Goal: Transaction & Acquisition: Purchase product/service

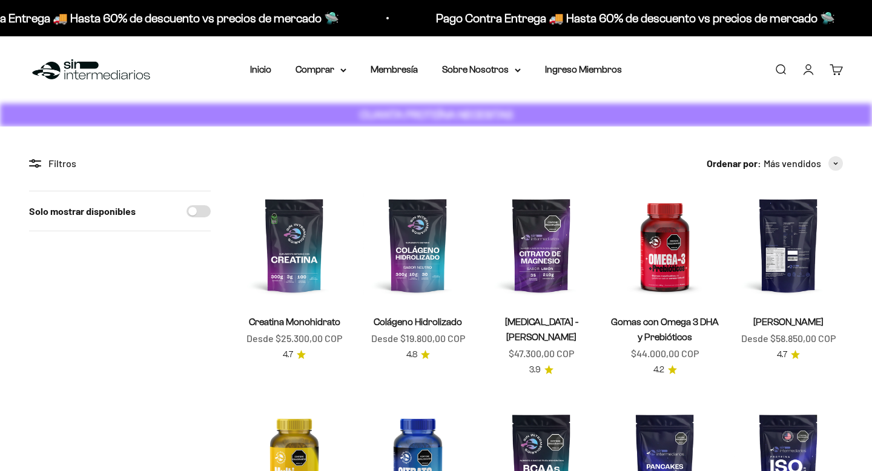
click at [798, 266] on img at bounding box center [788, 245] width 109 height 109
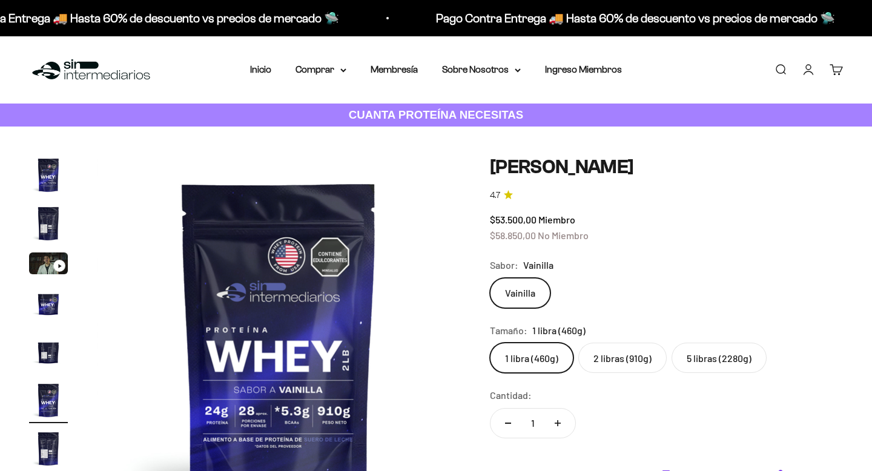
scroll to position [0, 1891]
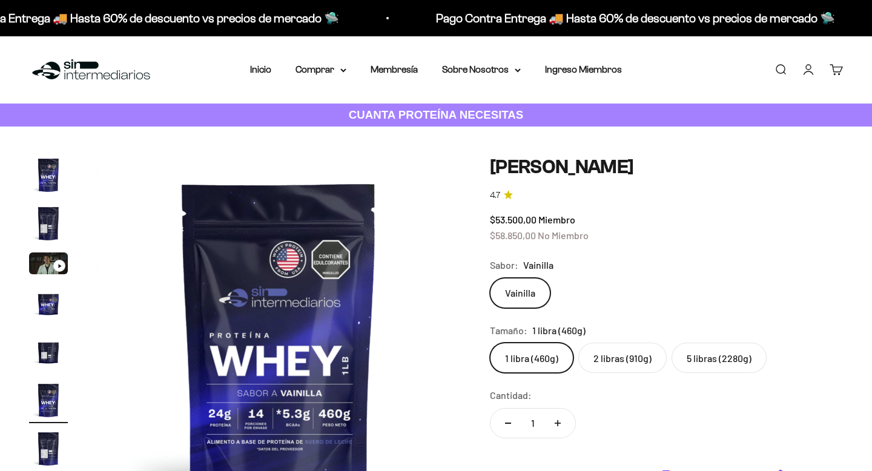
click at [708, 360] on label "5 libras (2280g)" at bounding box center [718, 358] width 95 height 30
click at [490, 343] on input "5 libras (2280g)" at bounding box center [489, 342] width 1 height 1
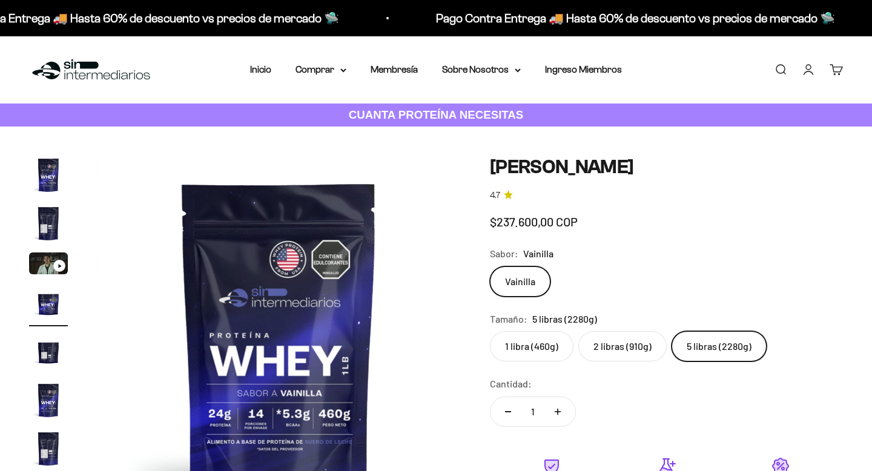
scroll to position [0, 1134]
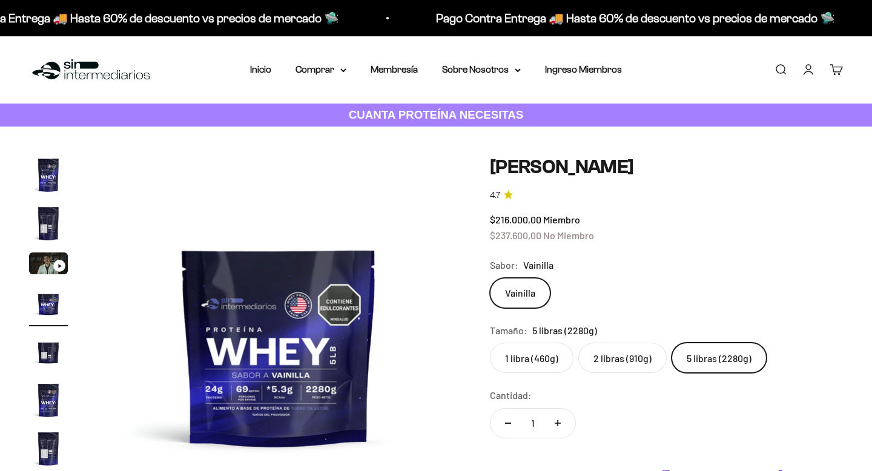
click at [603, 364] on label "2 libras (910g)" at bounding box center [622, 358] width 88 height 30
click at [490, 343] on input "2 libras (910g)" at bounding box center [489, 342] width 1 height 1
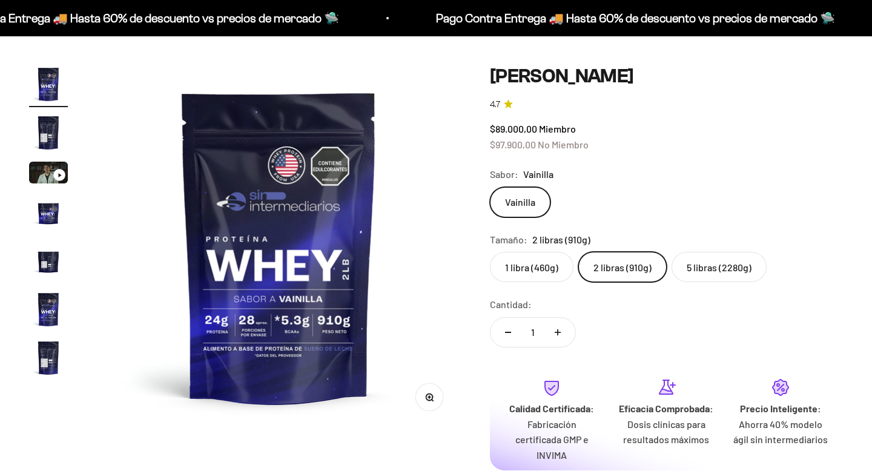
scroll to position [90, 0]
click at [47, 131] on img "Ir al artículo 2" at bounding box center [48, 133] width 39 height 39
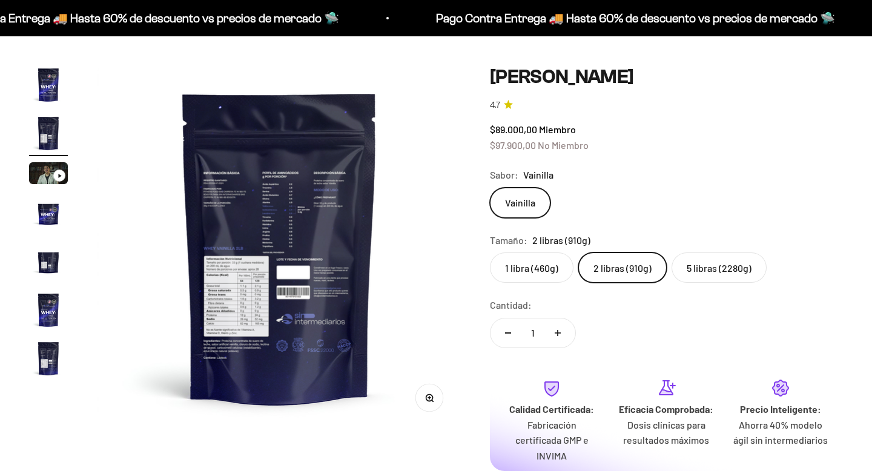
scroll to position [0, 378]
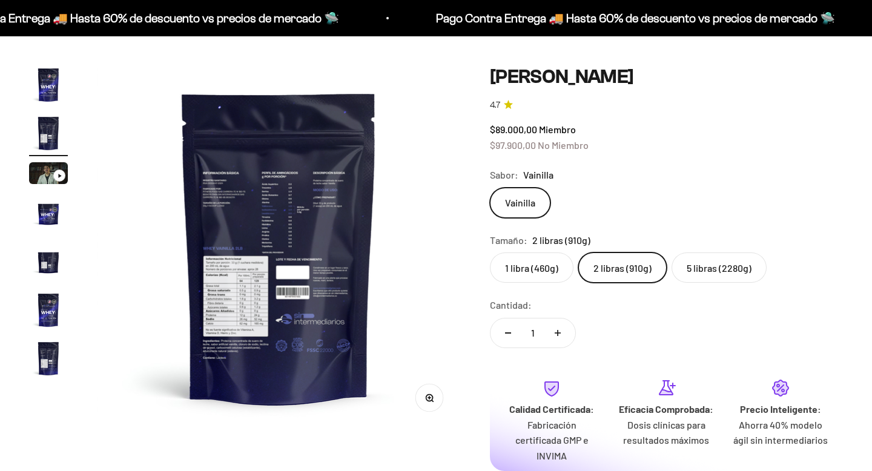
click at [47, 79] on img "Ir al artículo 1" at bounding box center [48, 84] width 39 height 39
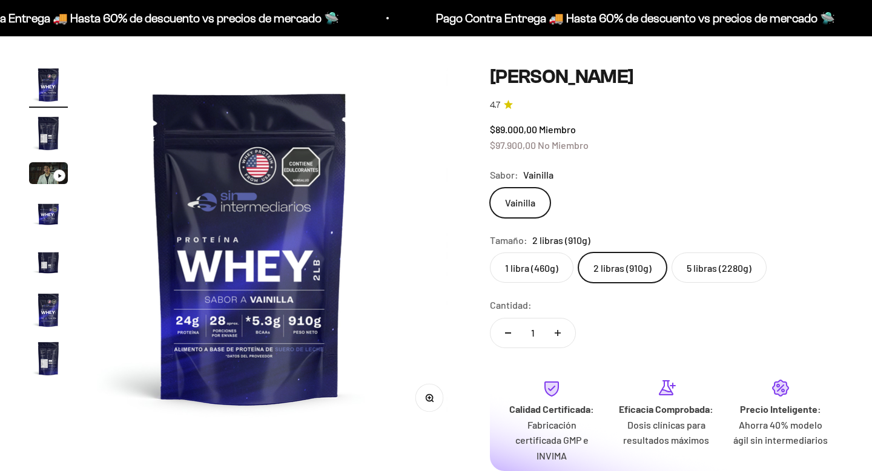
scroll to position [0, 0]
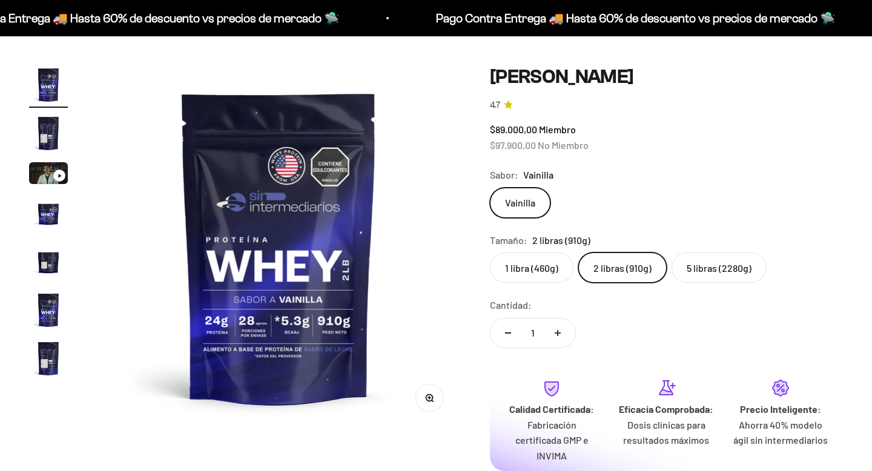
click at [519, 270] on label "1 libra (460g)" at bounding box center [532, 267] width 84 height 30
click at [490, 252] on input "1 libra (460g)" at bounding box center [489, 252] width 1 height 1
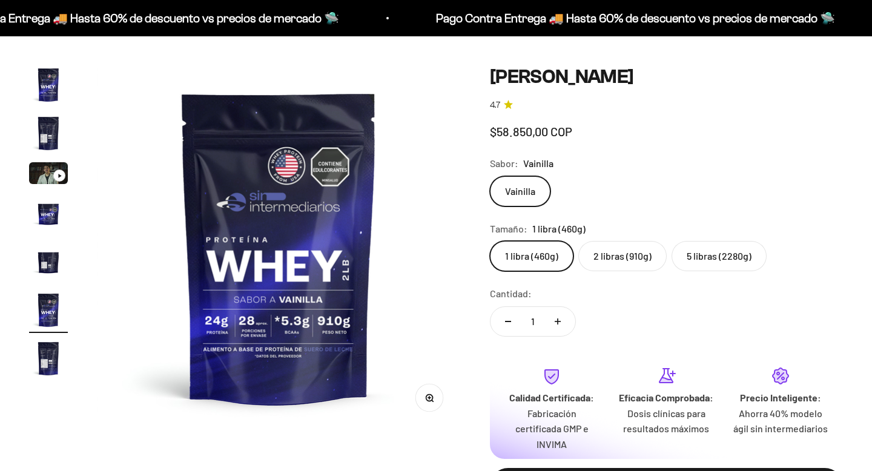
scroll to position [0, 1891]
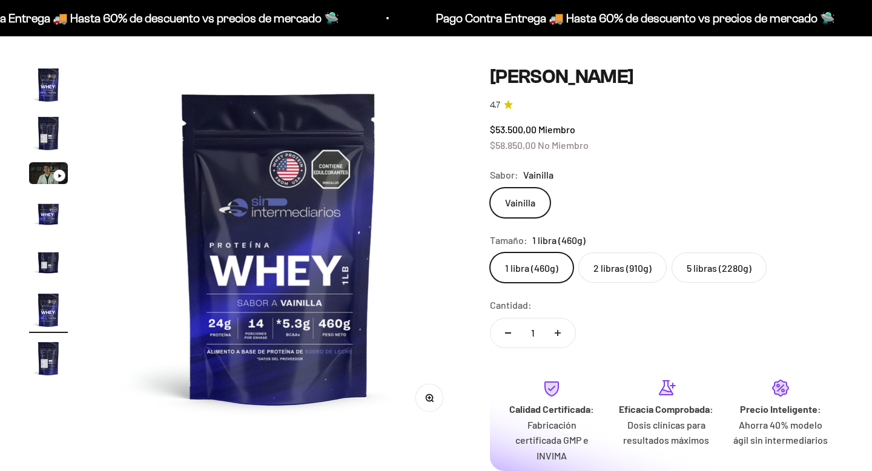
click at [609, 266] on label "2 libras (910g)" at bounding box center [622, 267] width 88 height 30
click at [490, 252] on input "2 libras (910g)" at bounding box center [489, 252] width 1 height 1
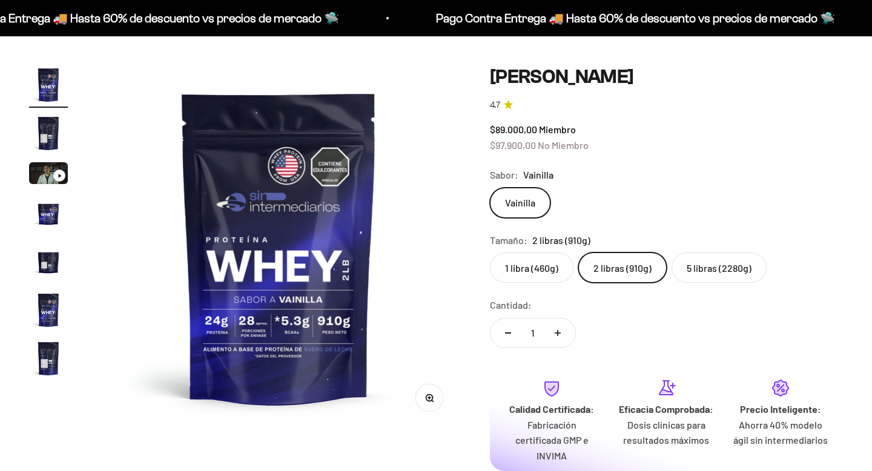
click at [728, 268] on label "5 libras (2280g)" at bounding box center [718, 267] width 95 height 30
click at [490, 252] on input "5 libras (2280g)" at bounding box center [489, 252] width 1 height 1
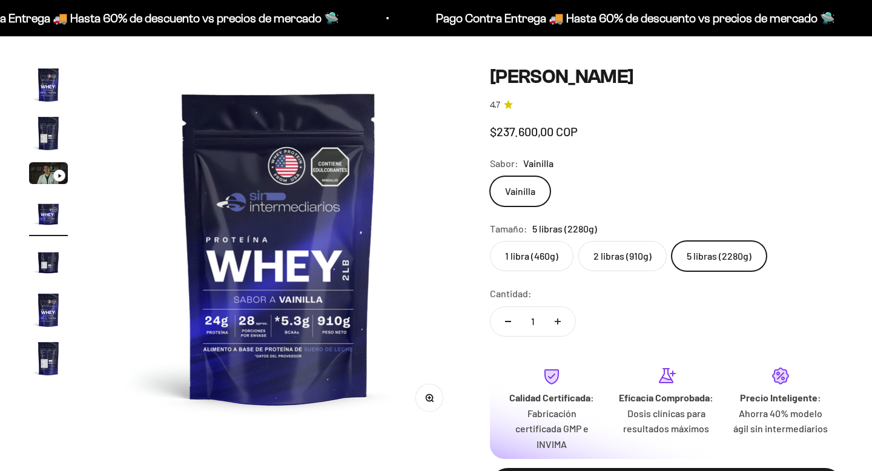
scroll to position [0, 1134]
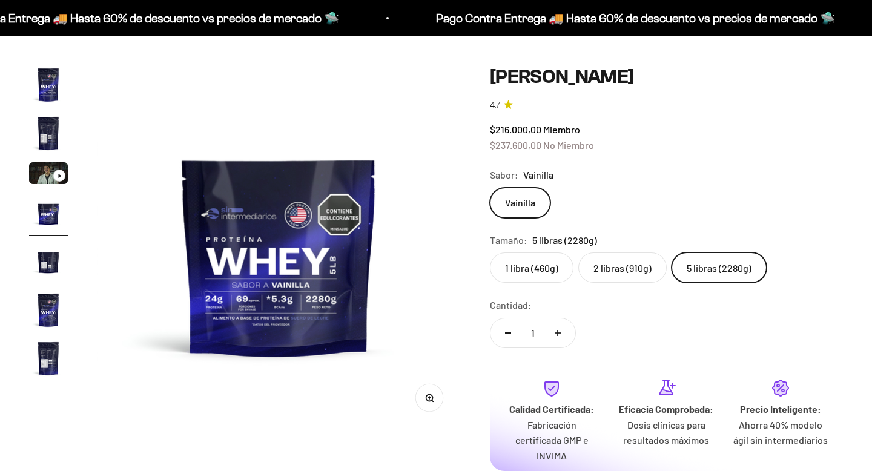
click at [624, 270] on label "2 libras (910g)" at bounding box center [622, 267] width 88 height 30
click at [490, 252] on input "2 libras (910g)" at bounding box center [489, 252] width 1 height 1
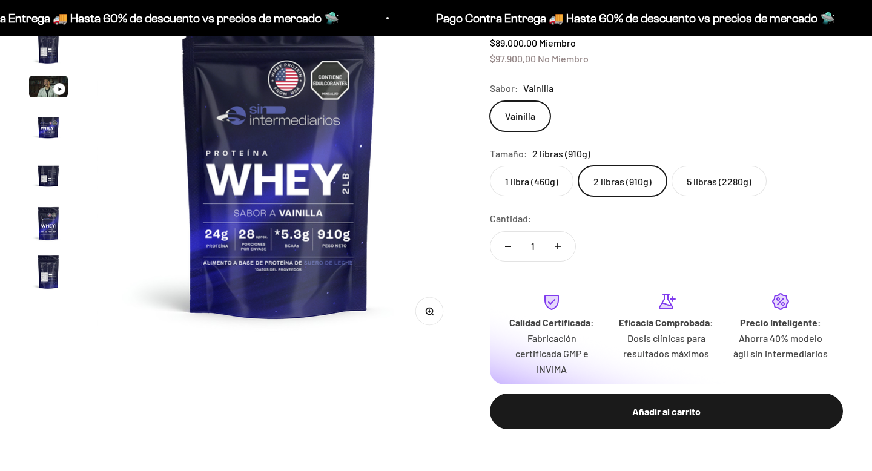
scroll to position [189, 0]
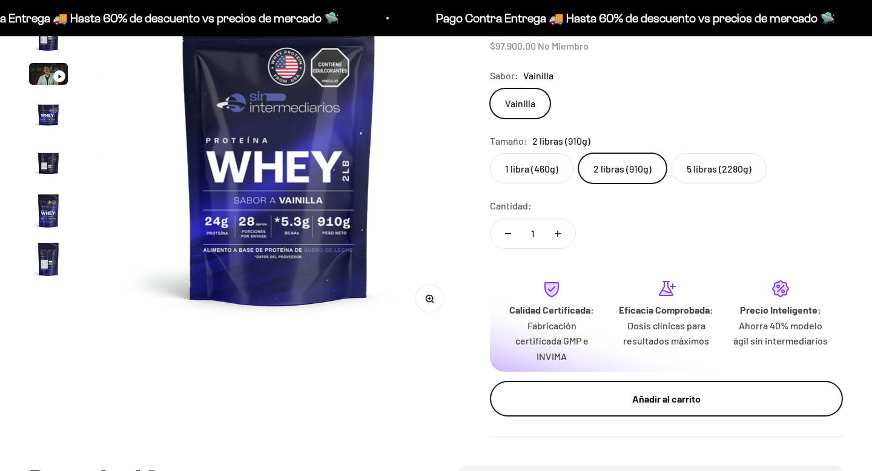
click at [636, 408] on button "Añadir al carrito" at bounding box center [666, 399] width 353 height 36
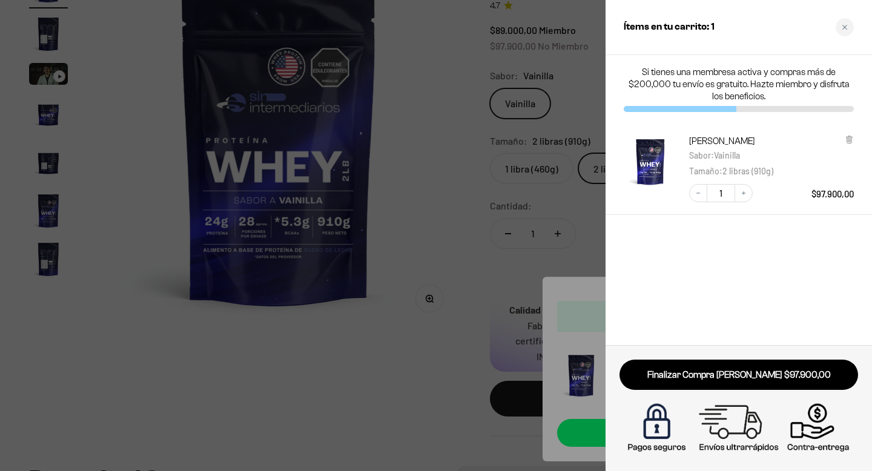
click at [459, 356] on div at bounding box center [436, 235] width 872 height 471
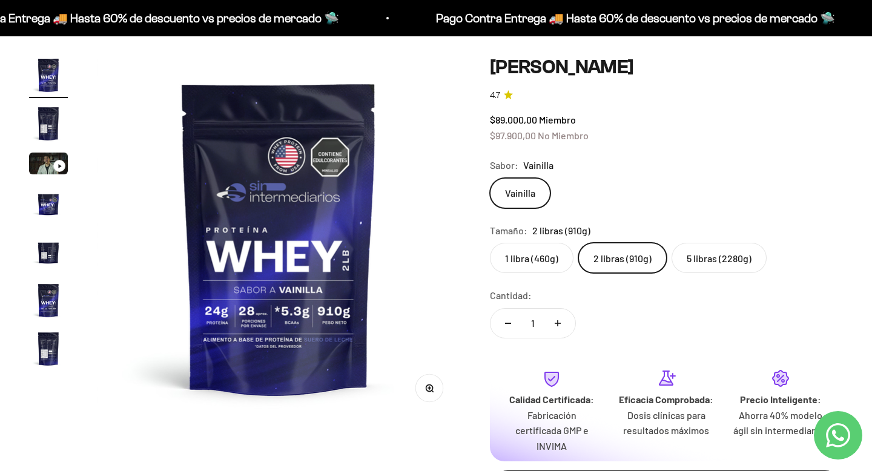
scroll to position [0, 0]
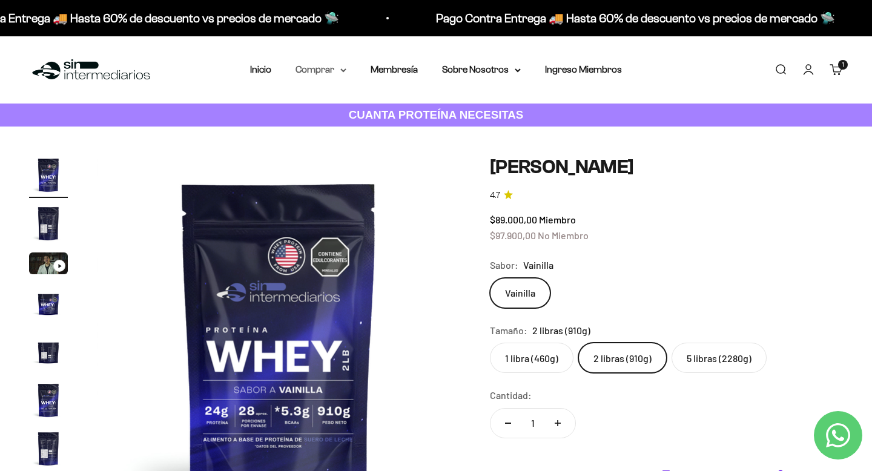
click at [345, 73] on summary "Comprar" at bounding box center [320, 70] width 51 height 16
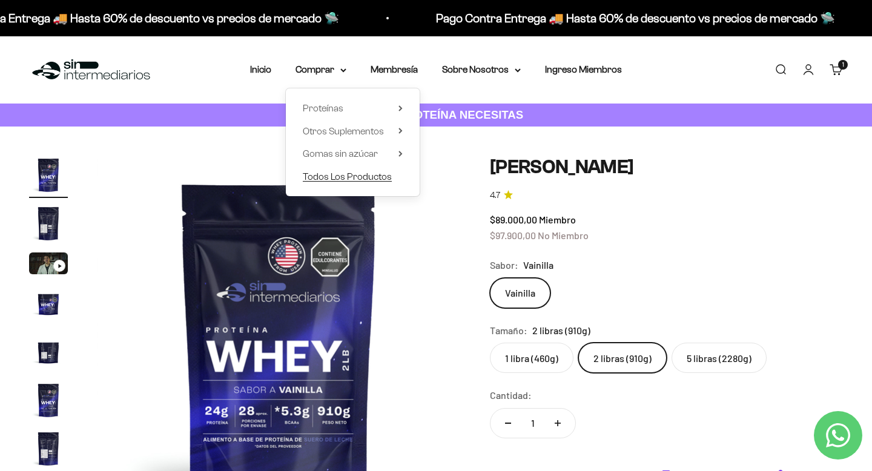
click at [357, 176] on span "Todos Los Productos" at bounding box center [347, 176] width 89 height 10
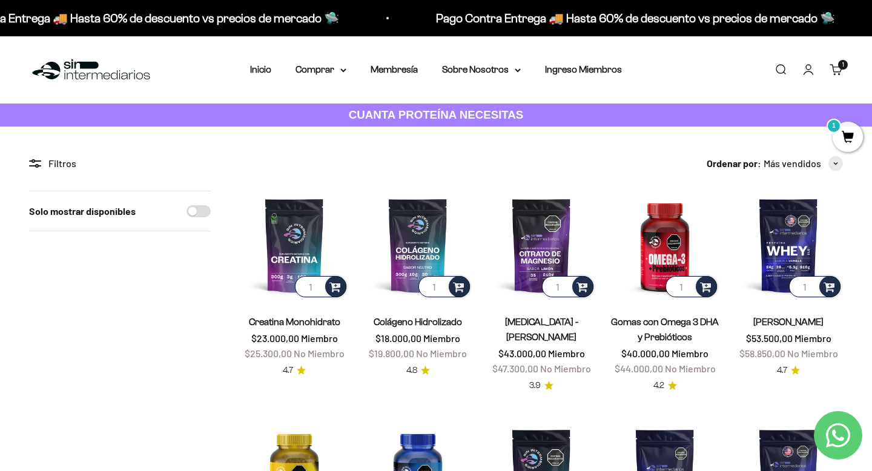
click at [291, 337] on span "$23.000,00" at bounding box center [275, 338] width 48 height 12
click at [301, 322] on link "Creatina Monohidrato" at bounding box center [294, 322] width 91 height 10
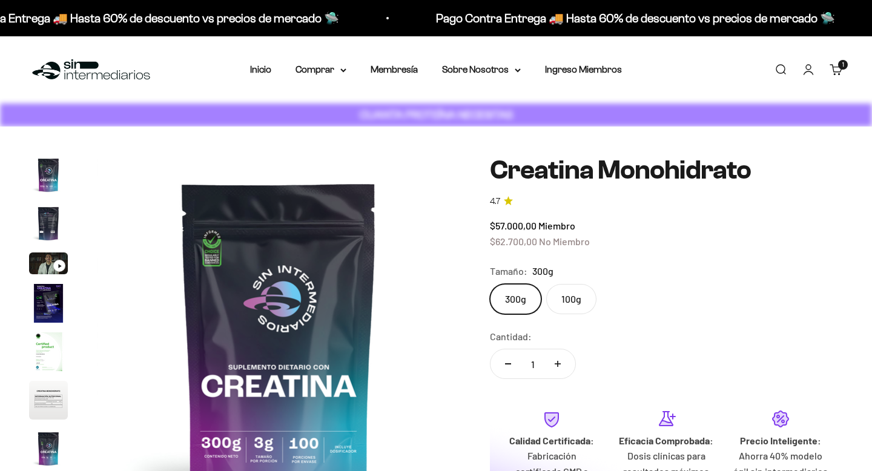
scroll to position [50, 0]
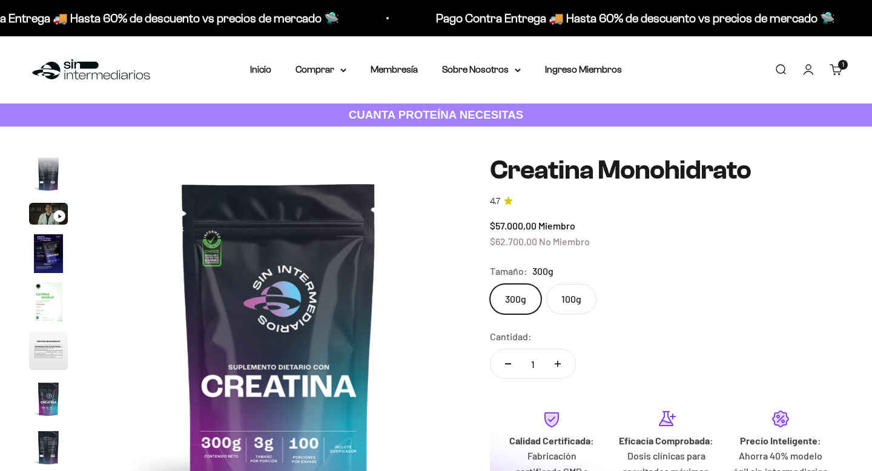
click at [579, 297] on label "100g" at bounding box center [571, 299] width 50 height 30
click at [490, 284] on input "100g" at bounding box center [489, 283] width 1 height 1
radio input "true"
click at [567, 297] on label "100g" at bounding box center [571, 299] width 50 height 30
click at [490, 284] on input "100g" at bounding box center [489, 283] width 1 height 1
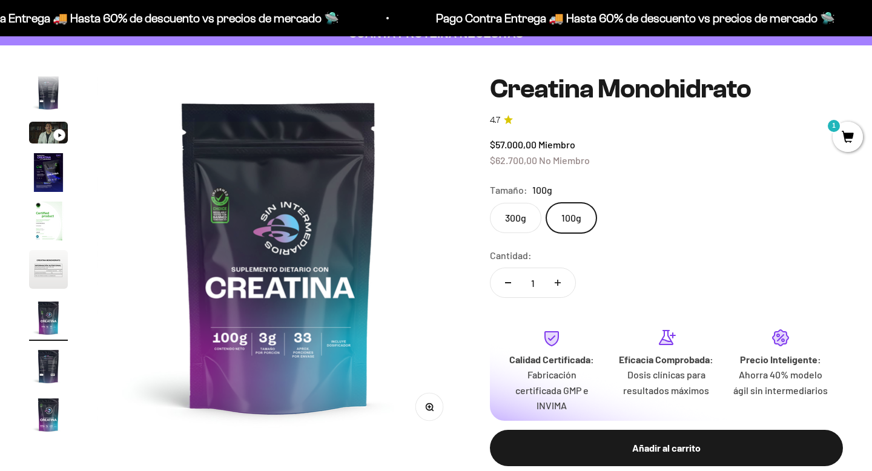
scroll to position [85, 0]
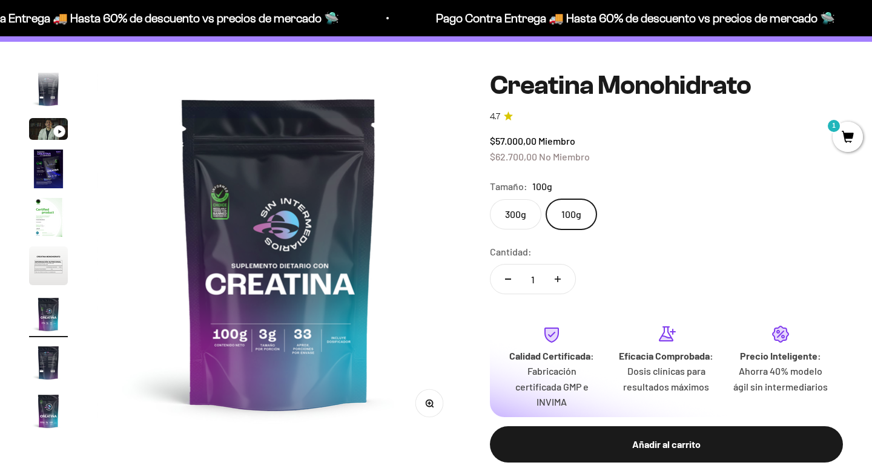
click at [522, 217] on label "300g" at bounding box center [515, 214] width 51 height 30
click at [490, 199] on input "300g" at bounding box center [489, 199] width 1 height 1
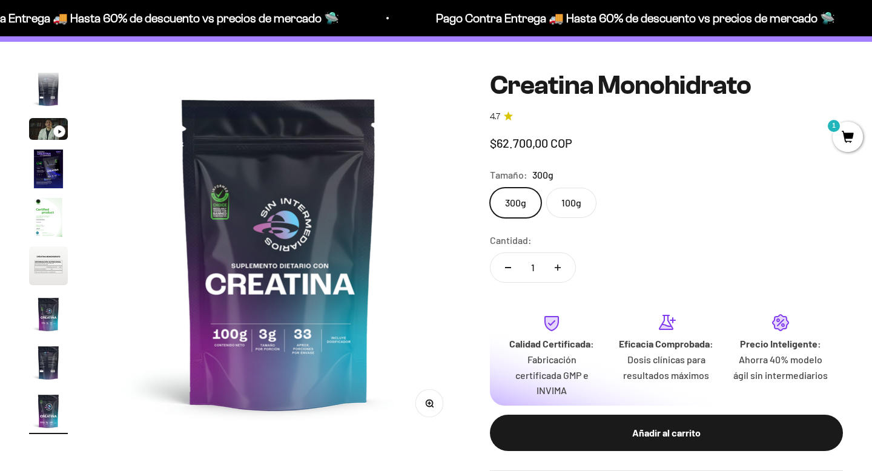
scroll to position [0, 3026]
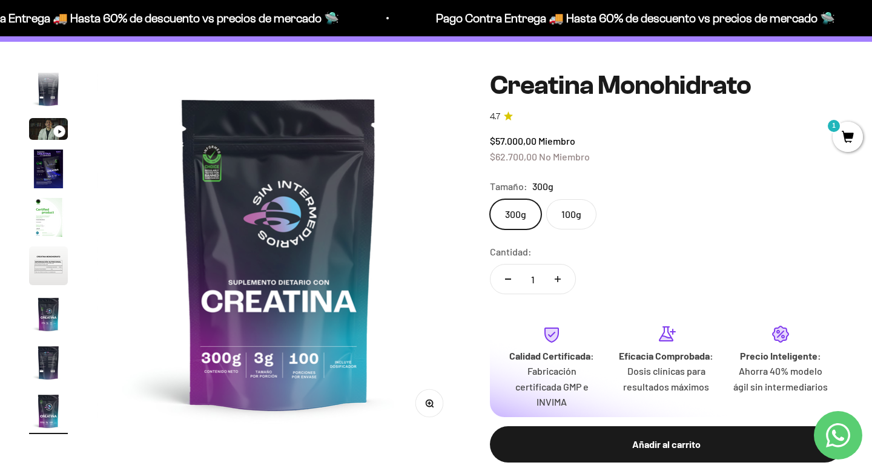
click at [562, 210] on label "100g" at bounding box center [571, 214] width 50 height 30
click at [490, 199] on input "100g" at bounding box center [489, 199] width 1 height 1
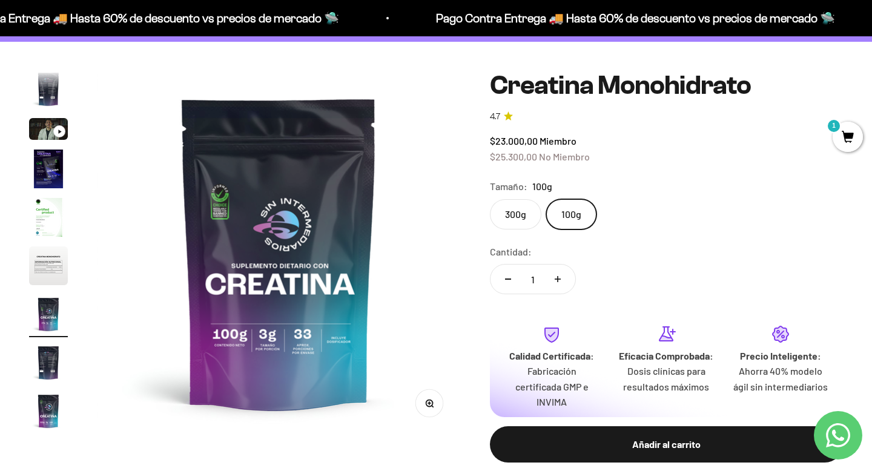
click at [266, 336] on img at bounding box center [279, 253] width 364 height 364
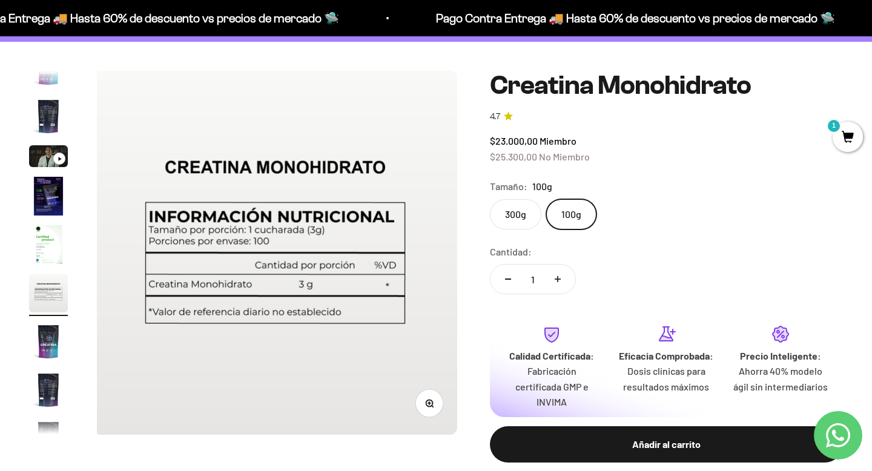
scroll to position [0, 1891]
click at [54, 340] on img "Ir al artículo 7" at bounding box center [48, 341] width 39 height 39
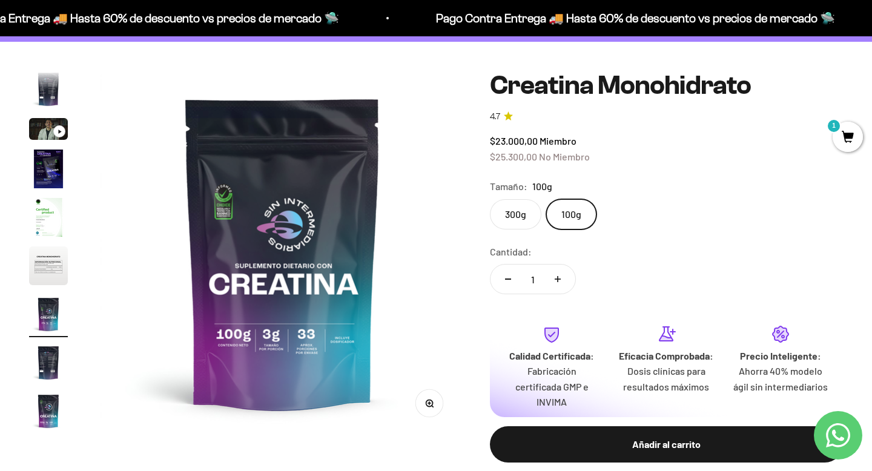
scroll to position [0, 2270]
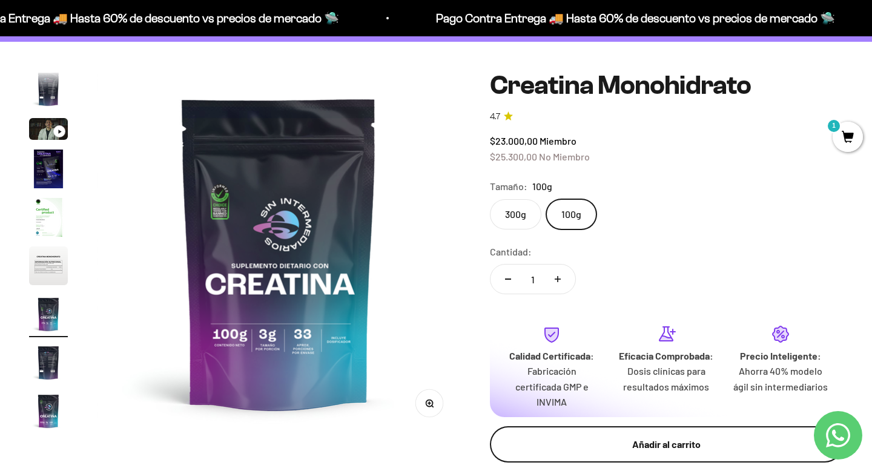
click at [752, 443] on div "Añadir al carrito" at bounding box center [666, 444] width 305 height 16
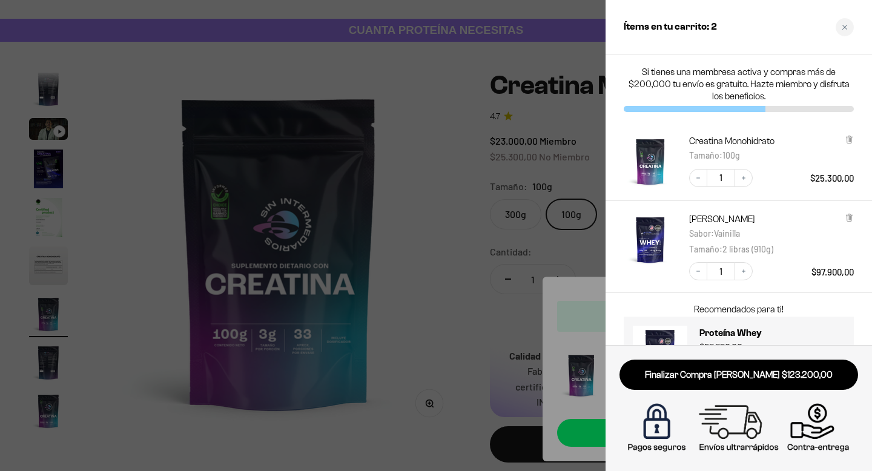
scroll to position [53, 0]
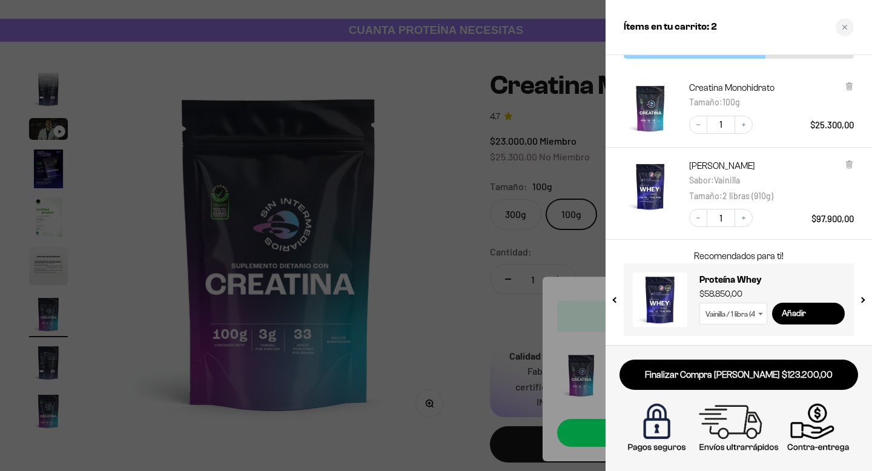
click at [441, 261] on div at bounding box center [436, 235] width 872 height 471
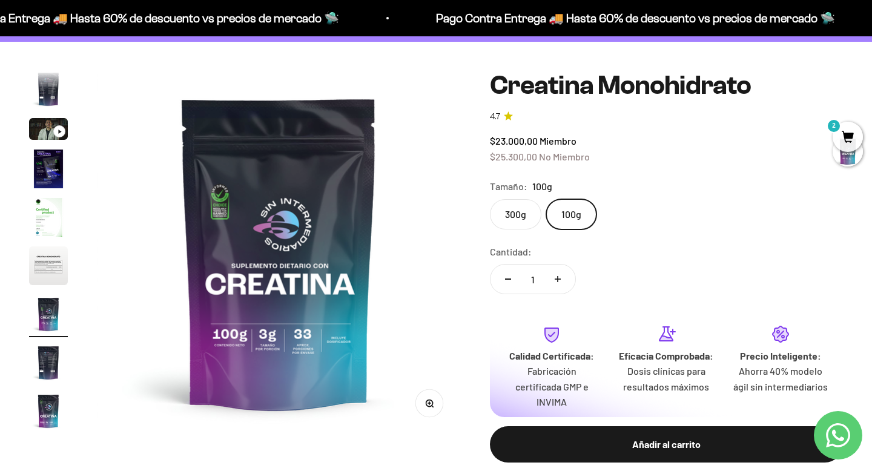
click at [513, 227] on label "300g" at bounding box center [515, 214] width 51 height 30
click at [490, 199] on input "300g" at bounding box center [489, 199] width 1 height 1
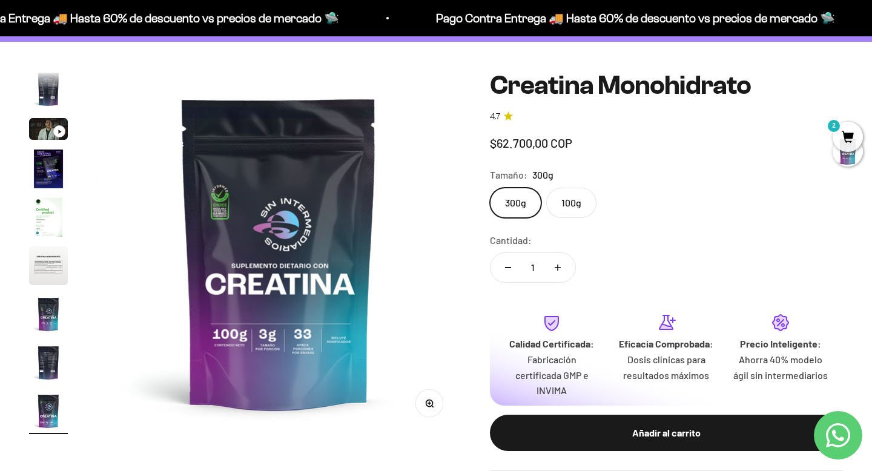
scroll to position [0, 3026]
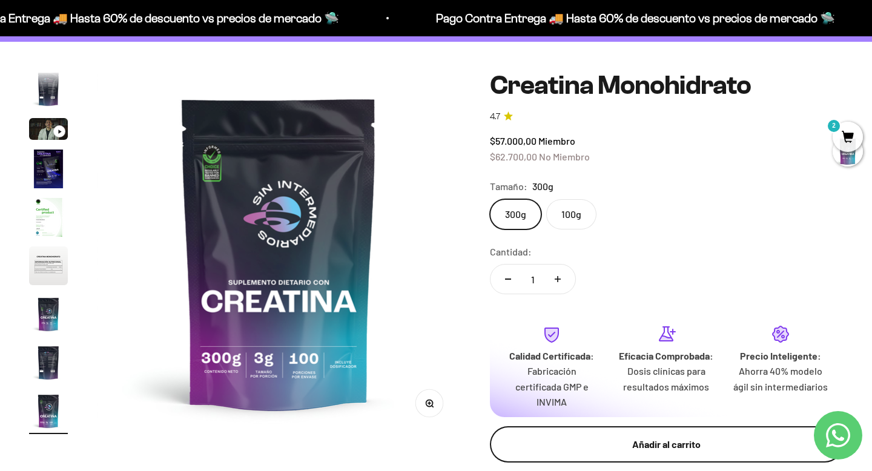
click at [659, 447] on div "Añadir al carrito" at bounding box center [666, 444] width 305 height 16
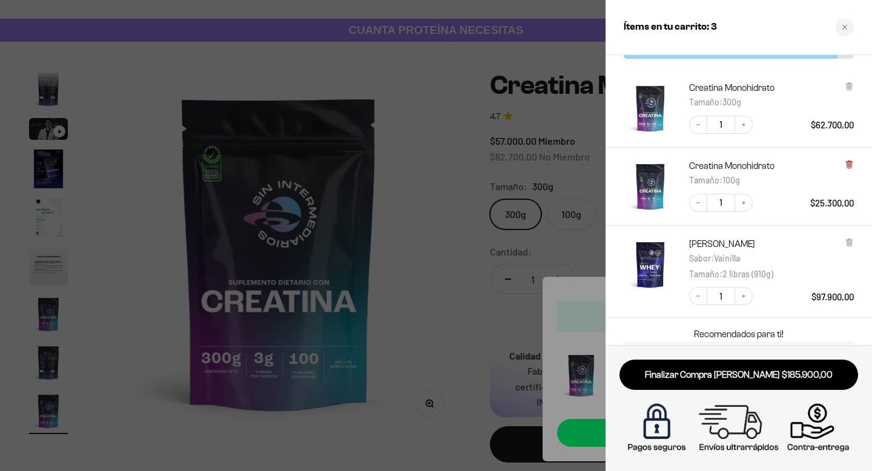
click at [849, 164] on icon at bounding box center [848, 165] width 5 height 6
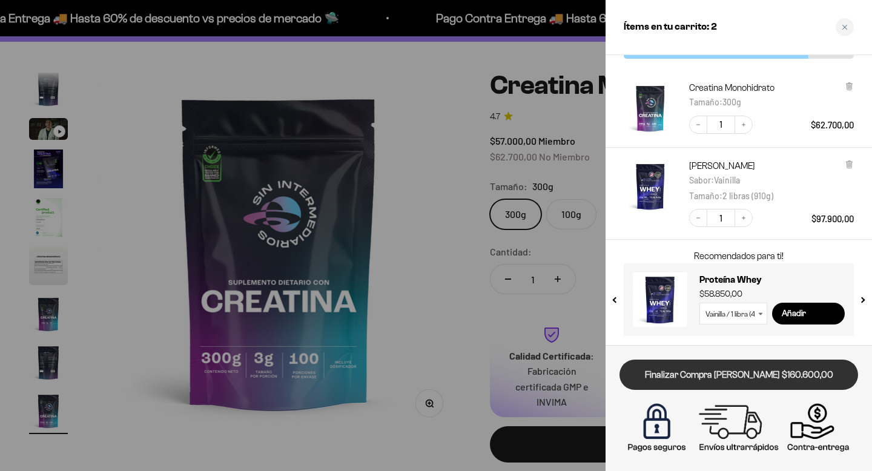
click at [777, 379] on link "Finalizar Compra [PERSON_NAME] $160.600,00" at bounding box center [738, 375] width 239 height 31
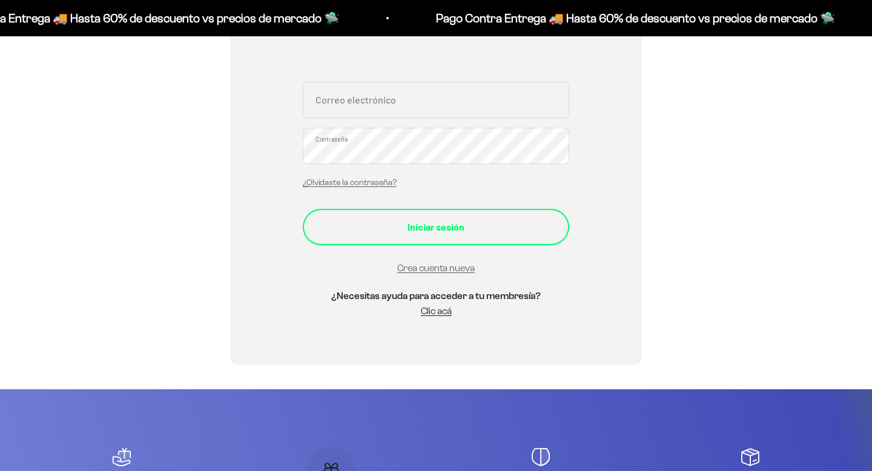
scroll to position [270, 0]
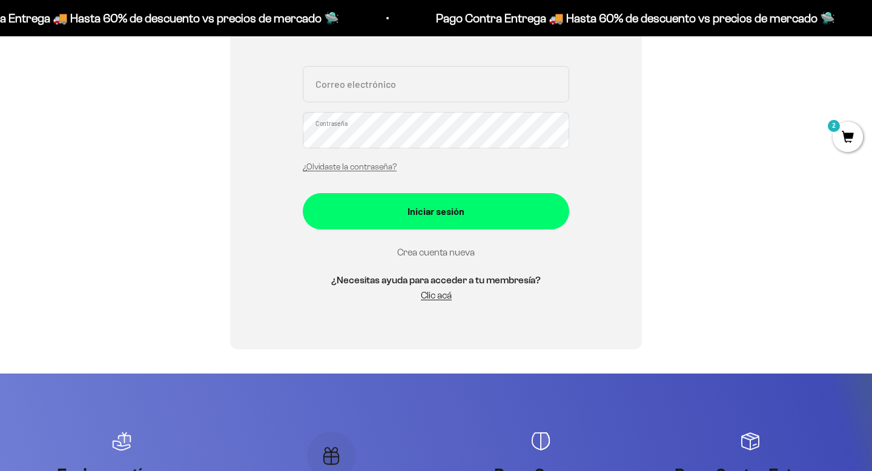
click at [424, 252] on link "Crea cuenta nueva" at bounding box center [435, 252] width 77 height 10
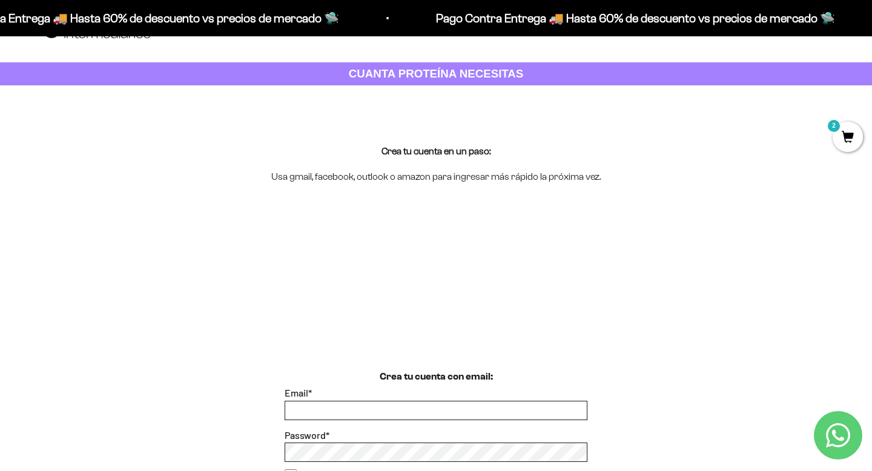
scroll to position [42, 0]
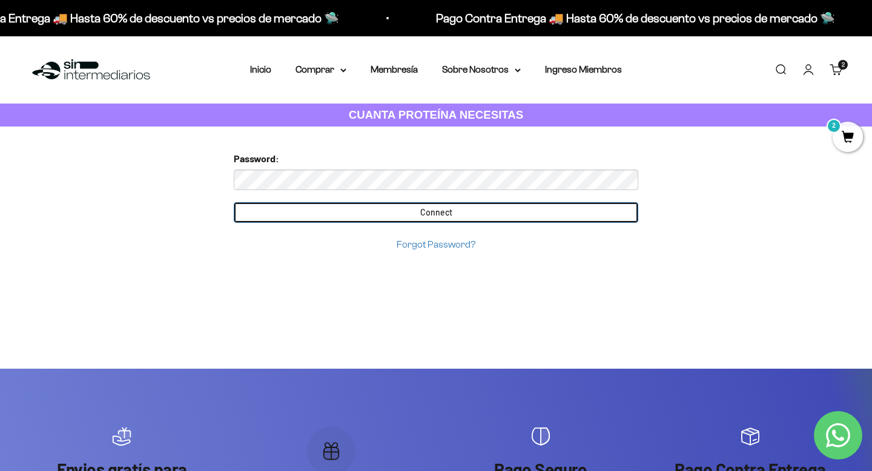
click at [357, 214] on input "Connect" at bounding box center [436, 212] width 404 height 21
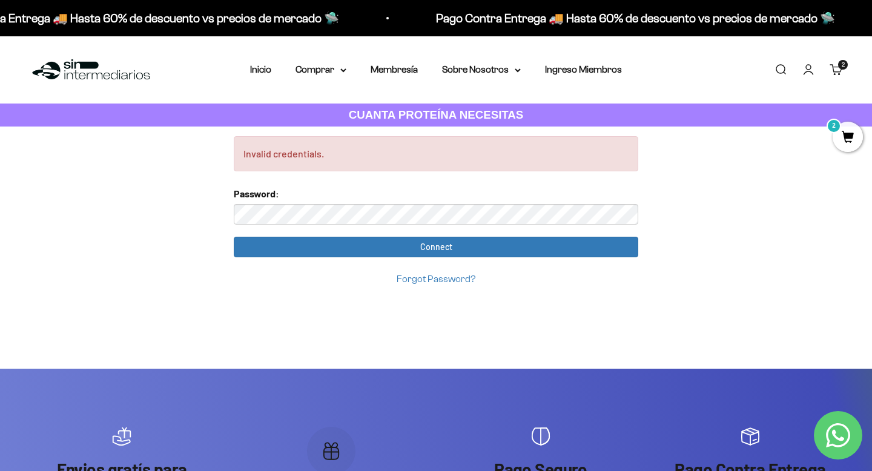
click at [838, 68] on div "2 artículos 2" at bounding box center [843, 65] width 10 height 10
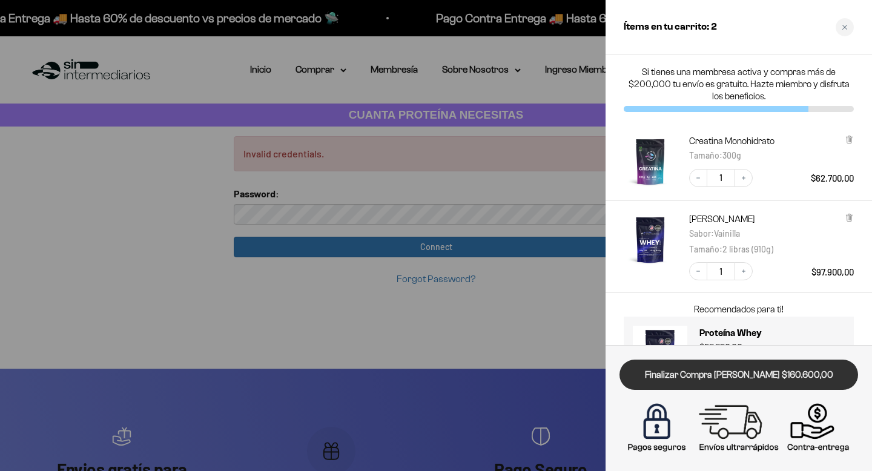
click at [736, 380] on link "Finalizar Compra [PERSON_NAME] $160.600,00" at bounding box center [738, 375] width 239 height 31
